Goal: Information Seeking & Learning: Check status

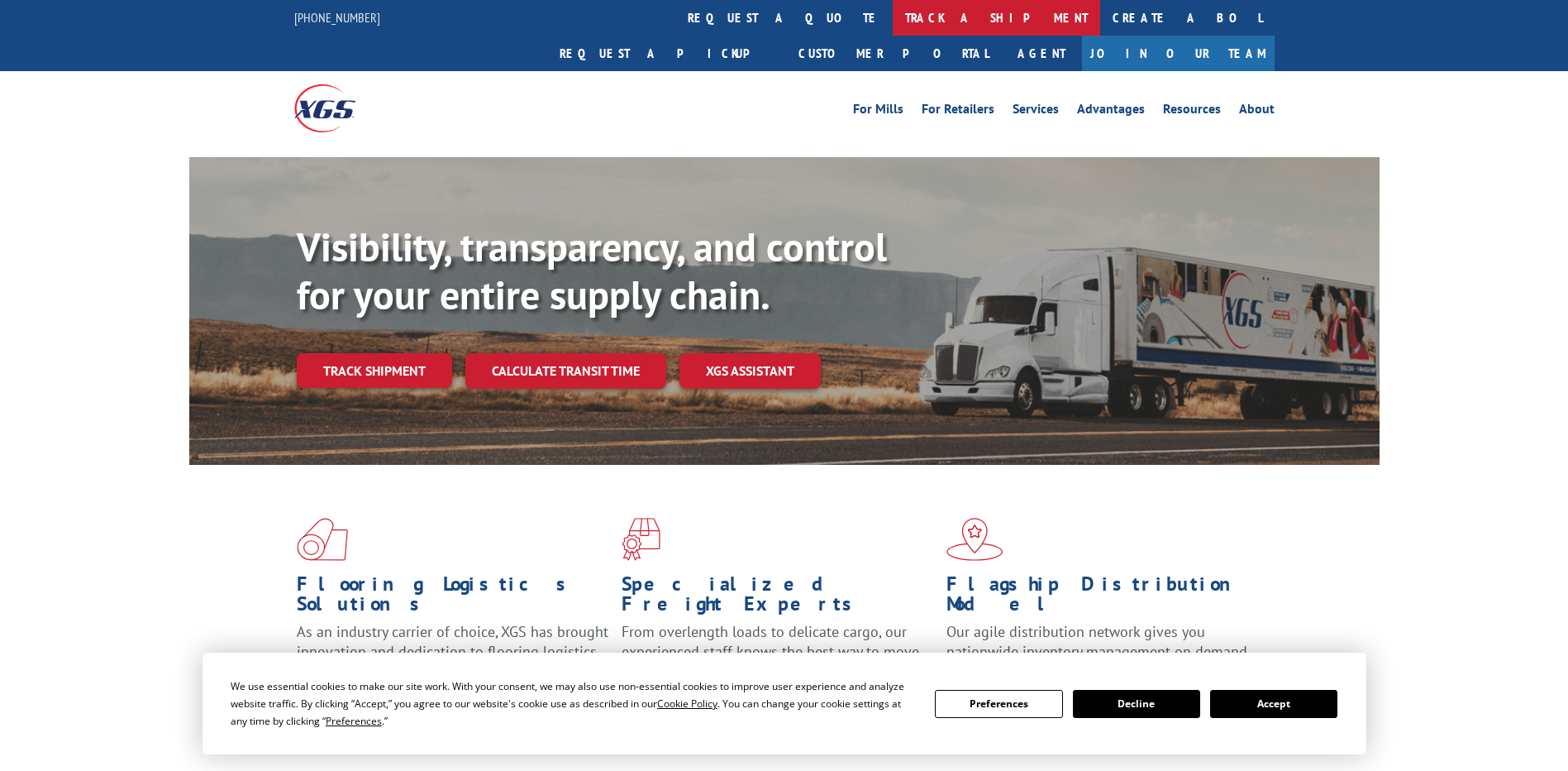
click at [893, 18] on link "track a shipment" at bounding box center [997, 17] width 208 height 36
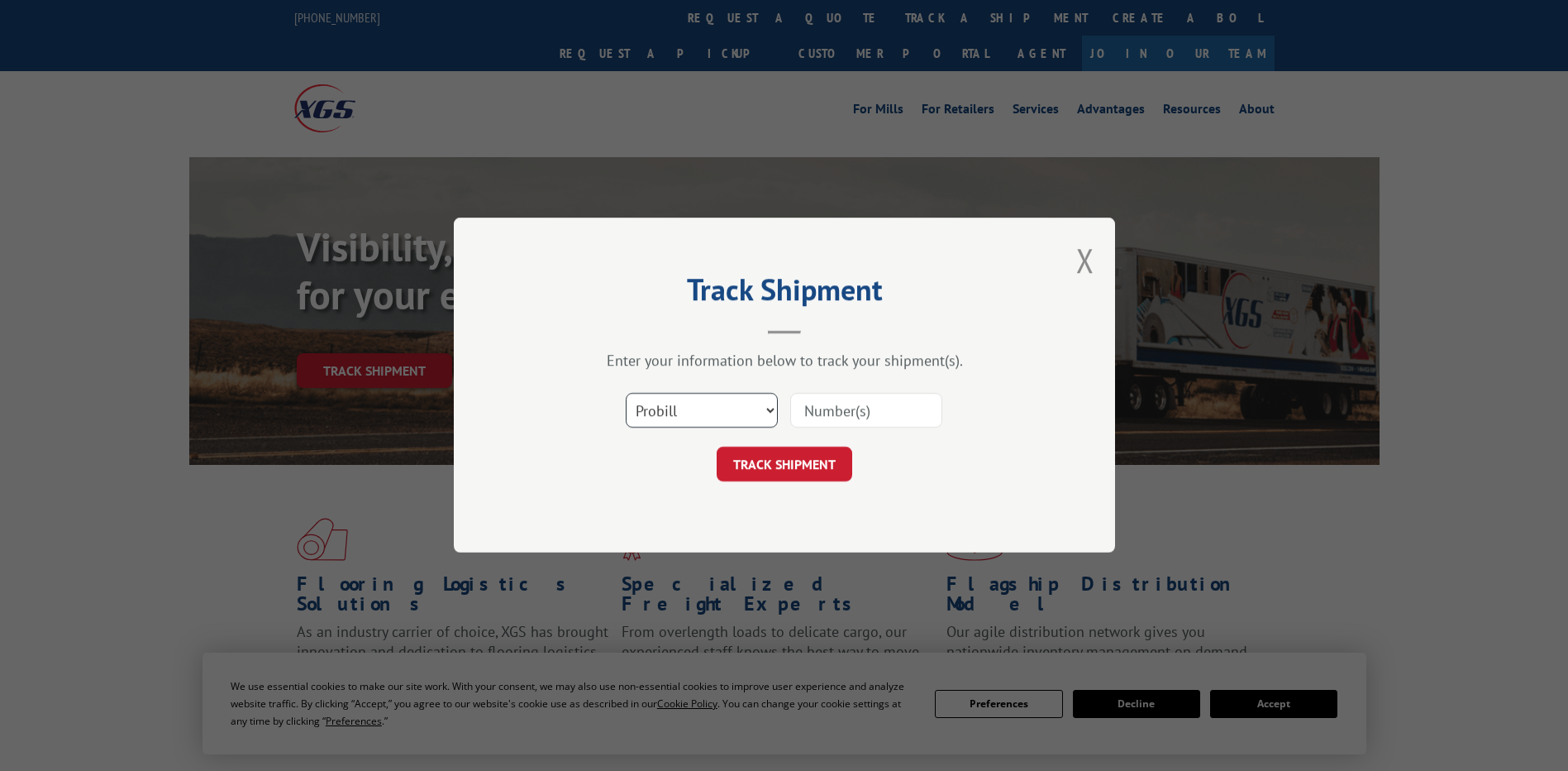
drag, startPoint x: 698, startPoint y: 412, endPoint x: 691, endPoint y: 426, distance: 15.7
click at [692, 424] on select "Select category... Probill BOL PO" at bounding box center [702, 411] width 152 height 35
select select "po"
click at [626, 393] on select "Select category... Probill BOL PO" at bounding box center [702, 411] width 152 height 35
click at [895, 417] on input at bounding box center [867, 411] width 152 height 35
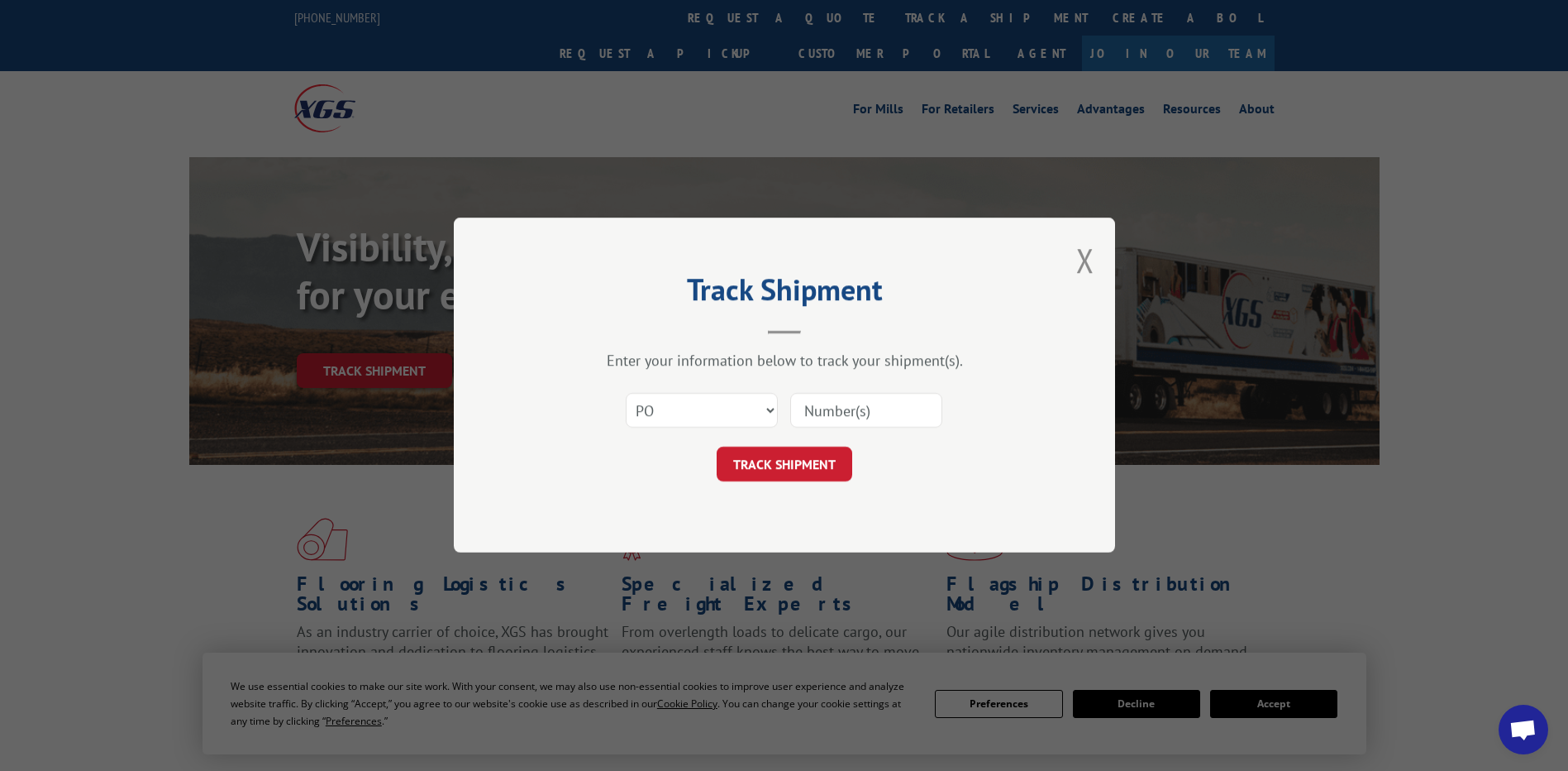
paste input "04526505"
click at [830, 409] on input "04526505" at bounding box center [867, 411] width 152 height 35
type input "04526505"
click button "TRACK SHIPMENT" at bounding box center [785, 465] width 136 height 35
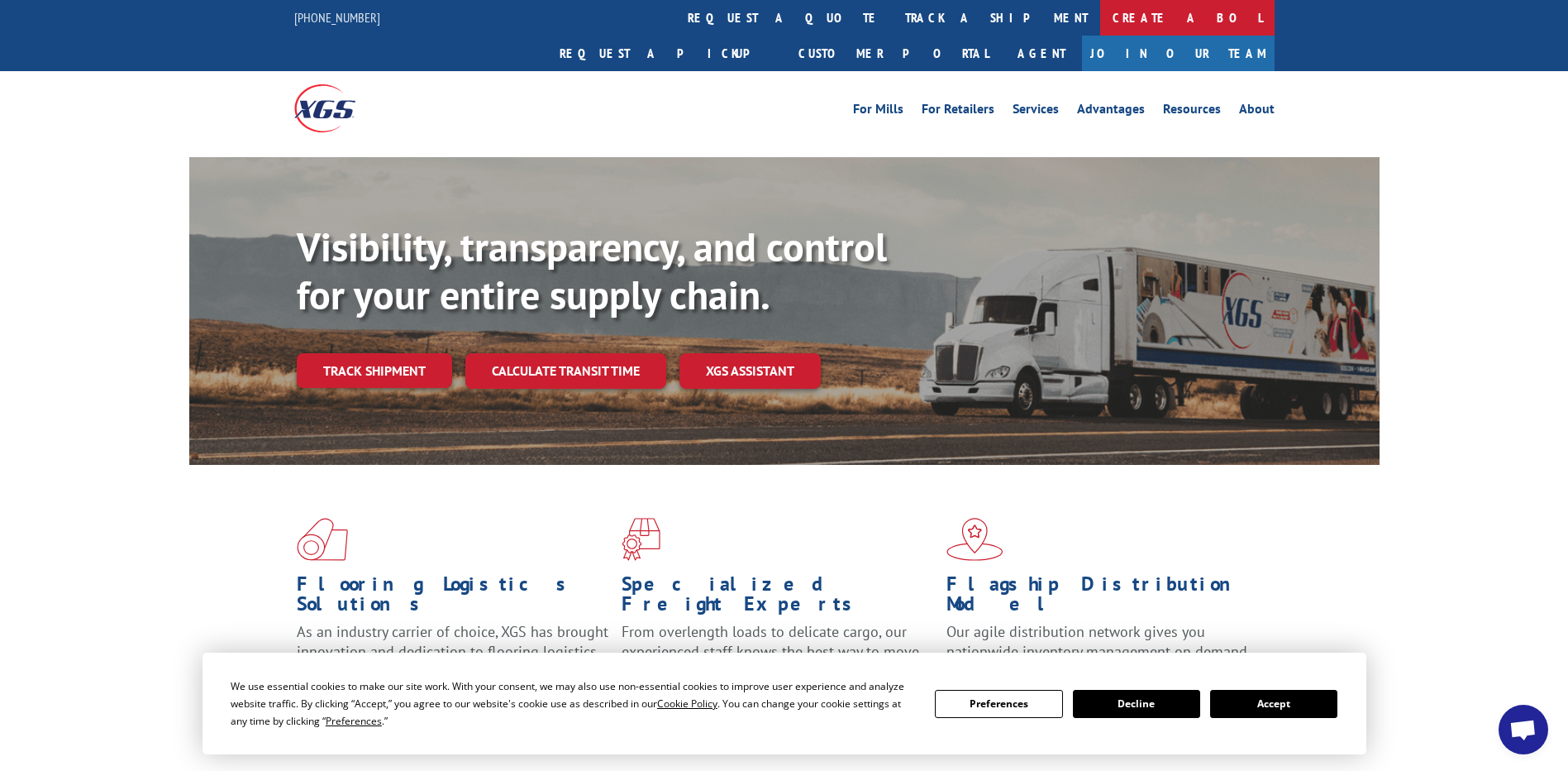
click at [1100, 19] on link "Create a BOL" at bounding box center [1187, 17] width 175 height 36
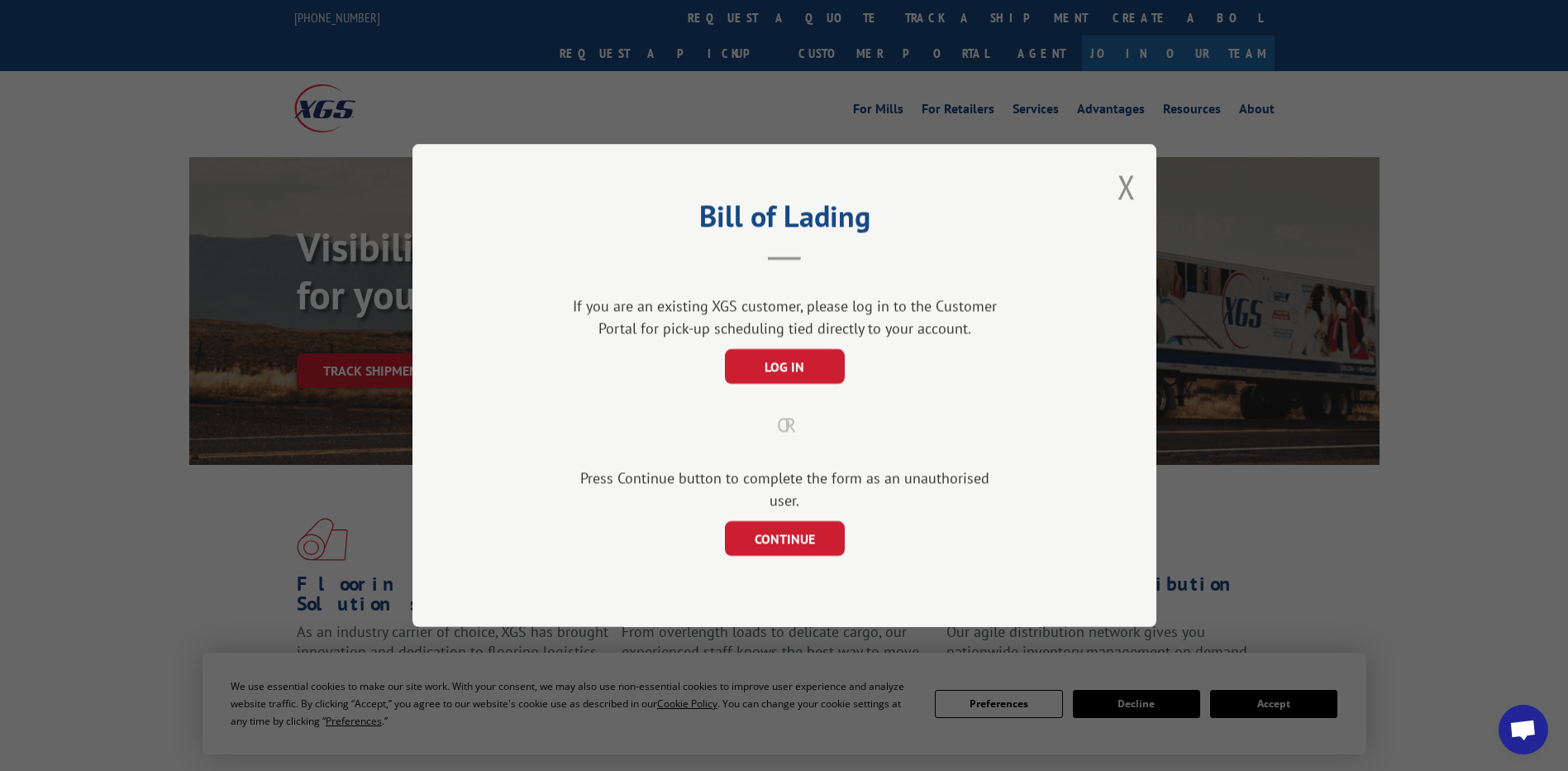
click at [1061, 17] on div "Bill of Lading If you are an existing XGS customer, please log in to the Custom…" at bounding box center [784, 385] width 1568 height 771
click at [1132, 195] on button "Close modal" at bounding box center [1127, 186] width 18 height 44
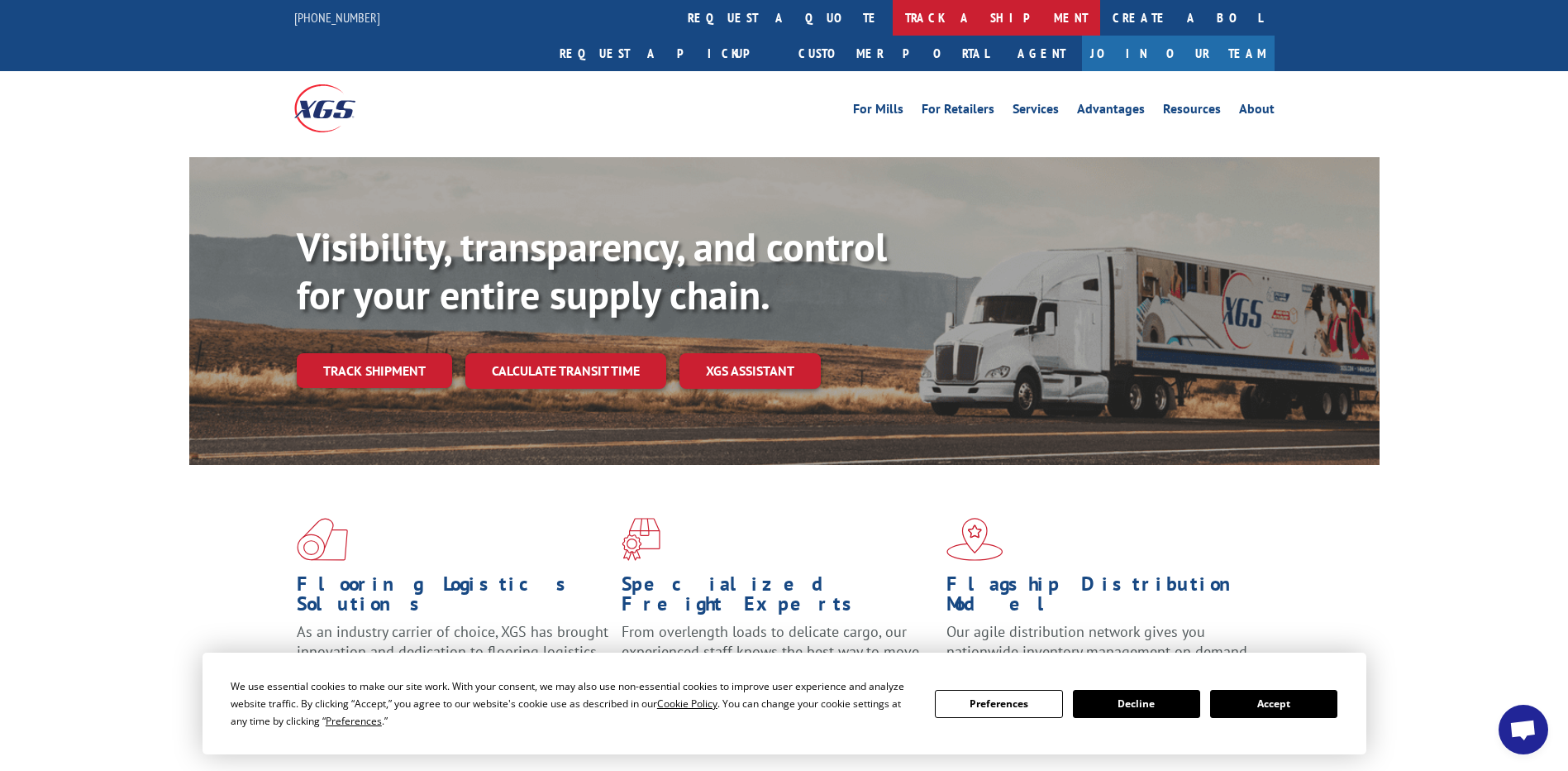
click at [893, 19] on link "track a shipment" at bounding box center [997, 17] width 208 height 36
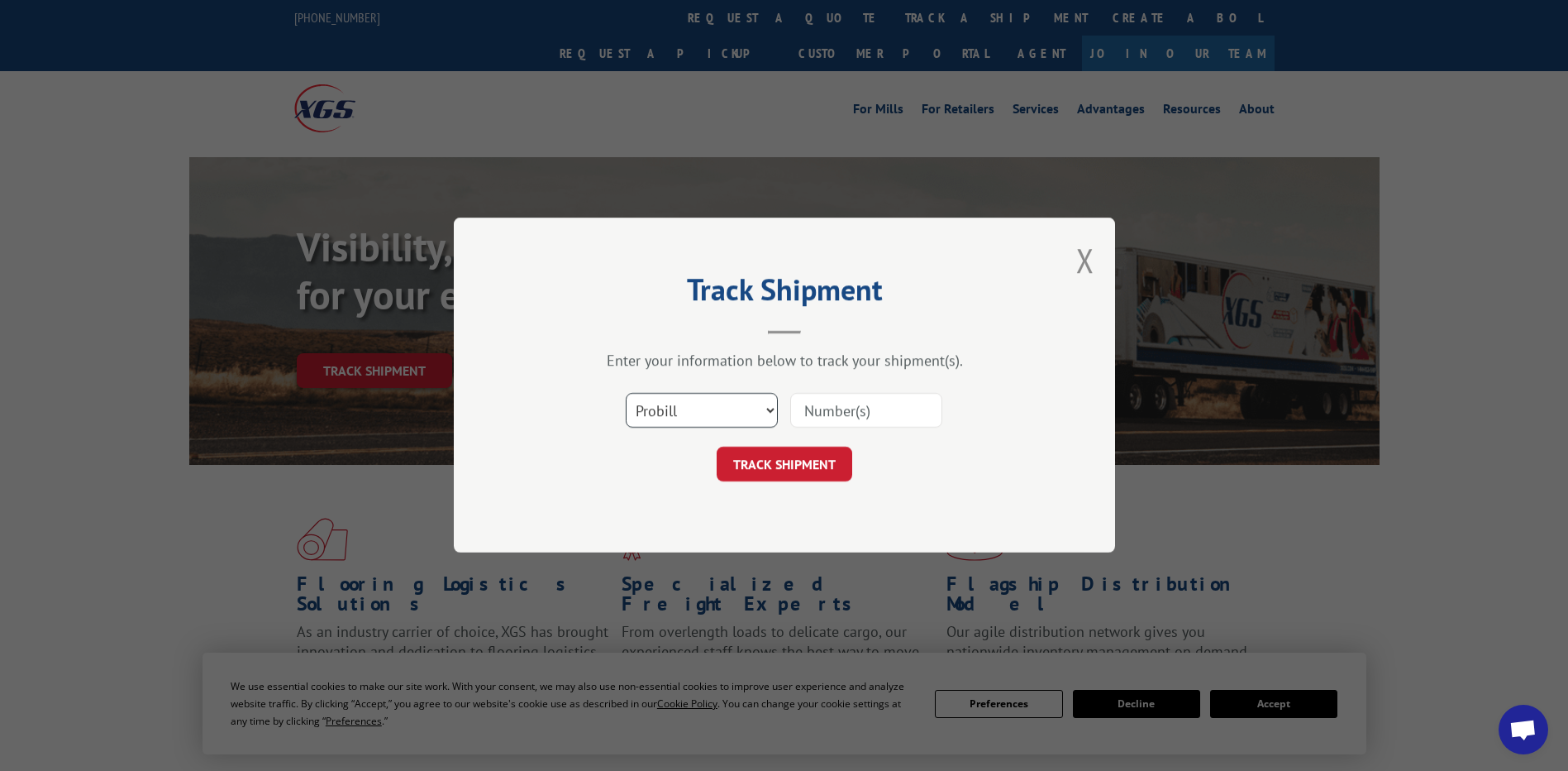
drag, startPoint x: 689, startPoint y: 415, endPoint x: 691, endPoint y: 441, distance: 26.1
click at [691, 441] on form "Select category... Probill BOL PO TRACK SHIPMENT" at bounding box center [784, 432] width 496 height 99
select select "po"
click at [626, 393] on select "Select category... Probill BOL PO" at bounding box center [702, 411] width 152 height 35
click at [877, 409] on input at bounding box center [867, 411] width 152 height 35
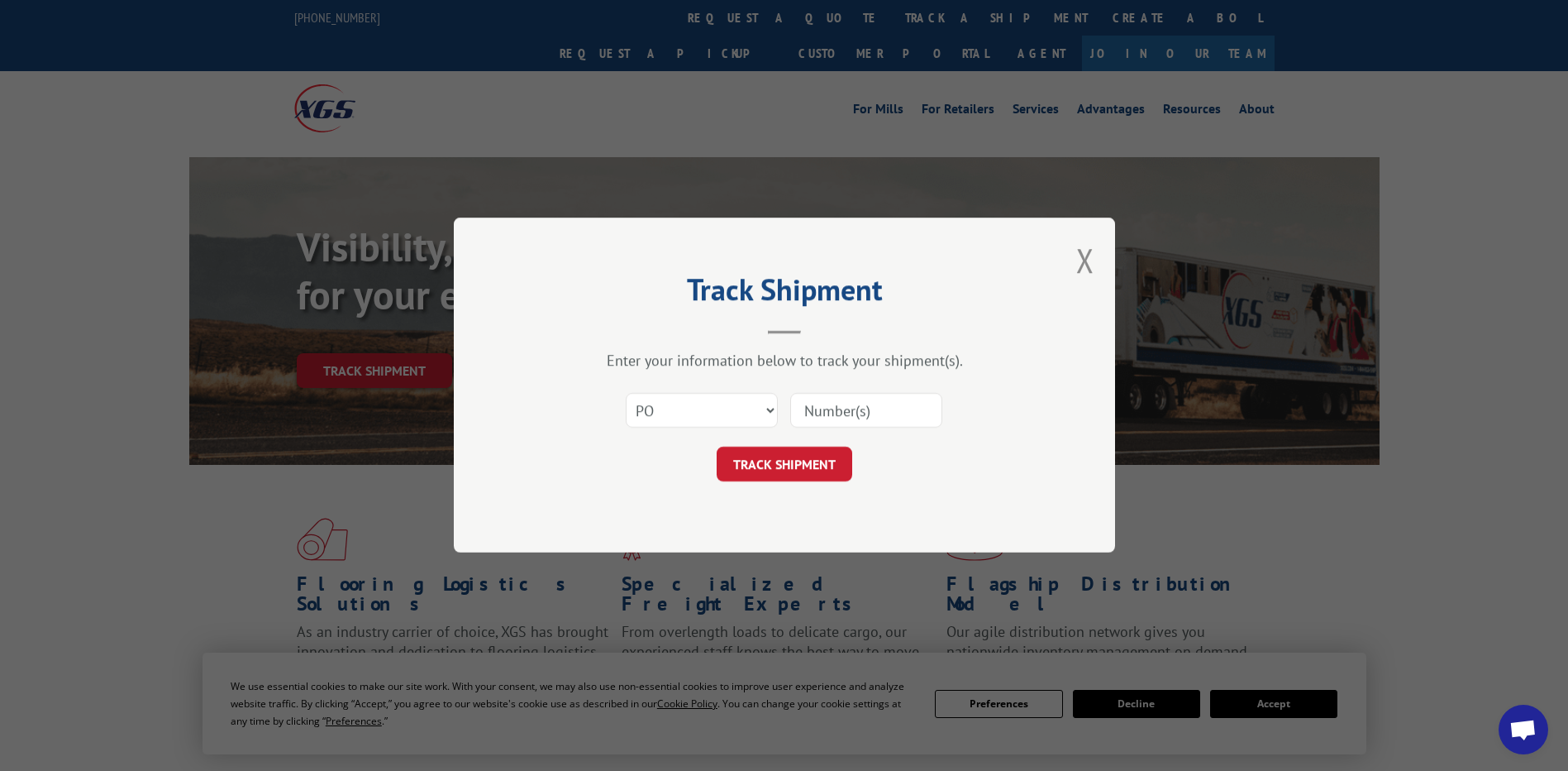
paste input "18542103"
type input "18542103"
click at [786, 455] on button "TRACK SHIPMENT" at bounding box center [785, 465] width 136 height 35
